Goal: Transaction & Acquisition: Purchase product/service

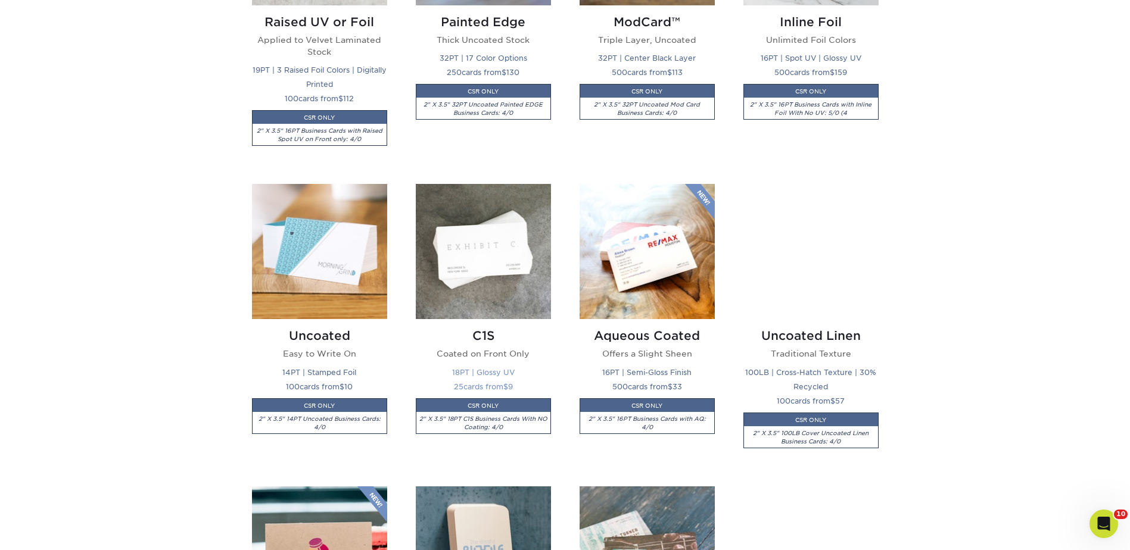
scroll to position [894, 0]
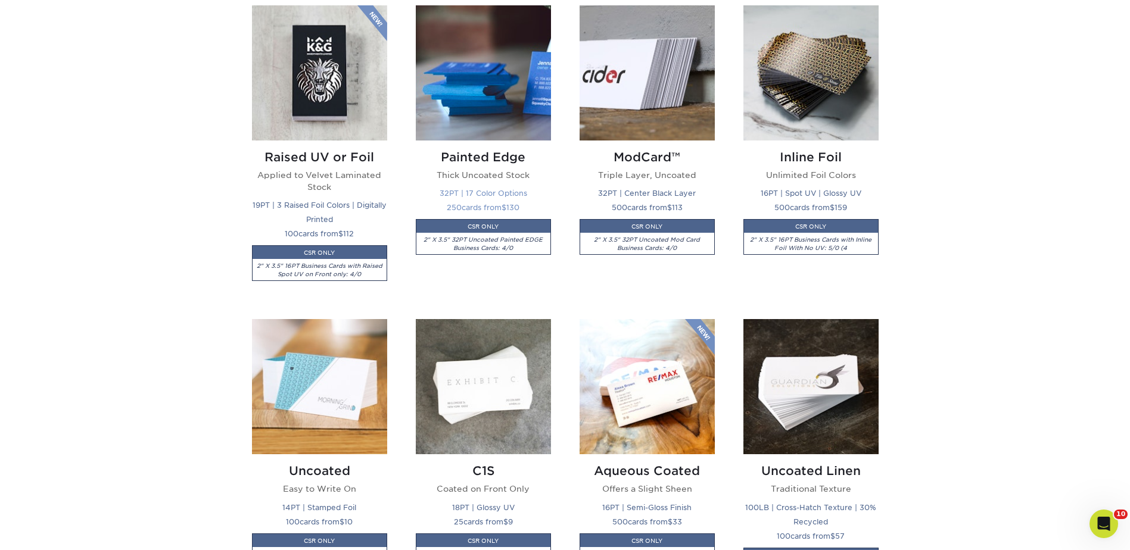
click at [492, 84] on img at bounding box center [483, 72] width 135 height 135
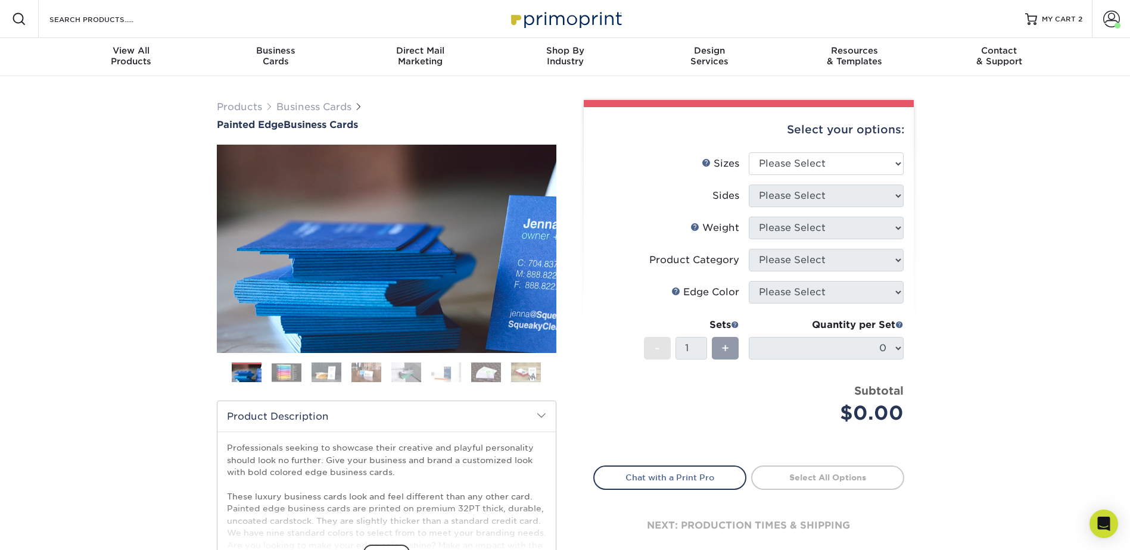
click at [291, 375] on img at bounding box center [287, 372] width 30 height 18
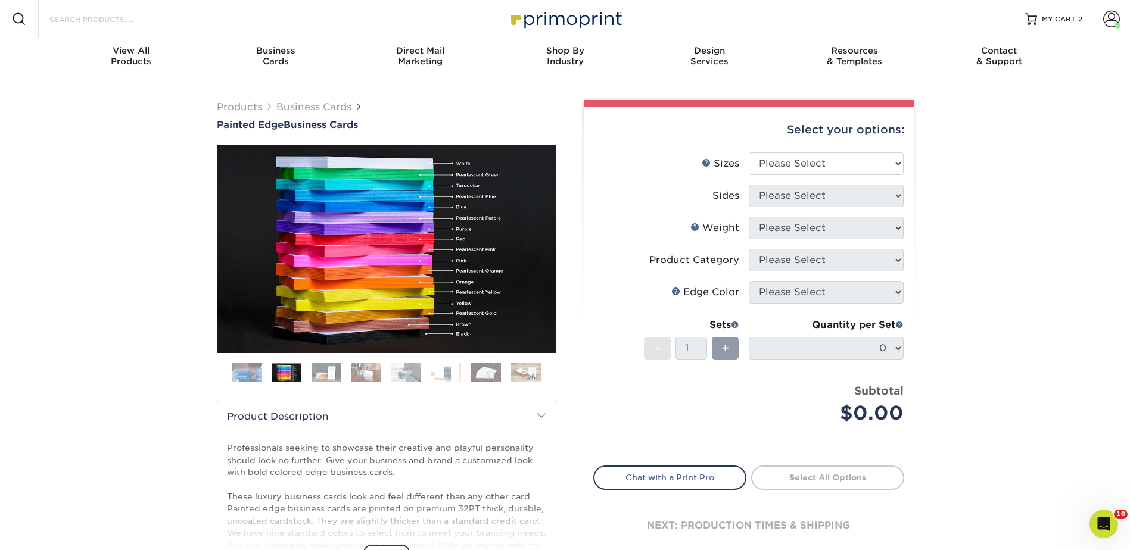
click at [95, 23] on input "Search Products" at bounding box center [106, 19] width 116 height 14
click at [285, 372] on img at bounding box center [287, 374] width 30 height 18
